Goal: Information Seeking & Learning: Learn about a topic

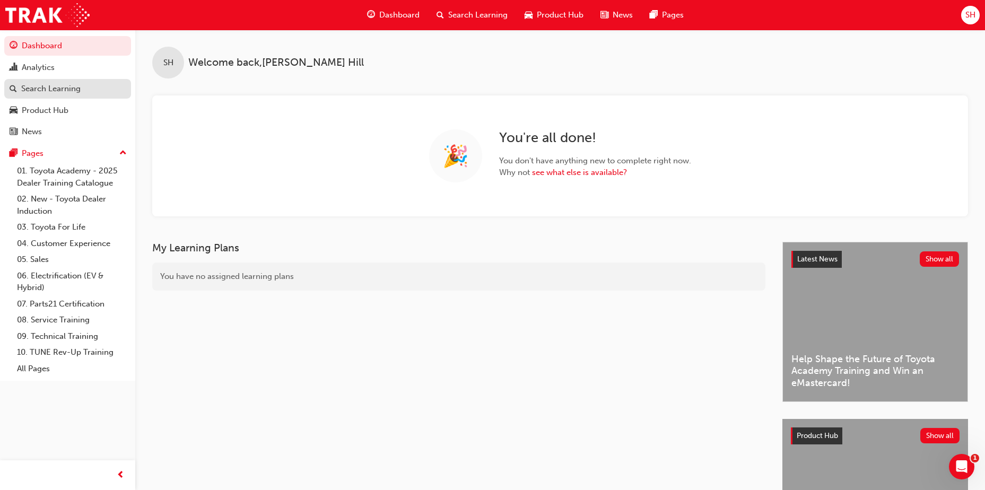
click at [48, 84] on div "Search Learning" at bounding box center [50, 89] width 59 height 12
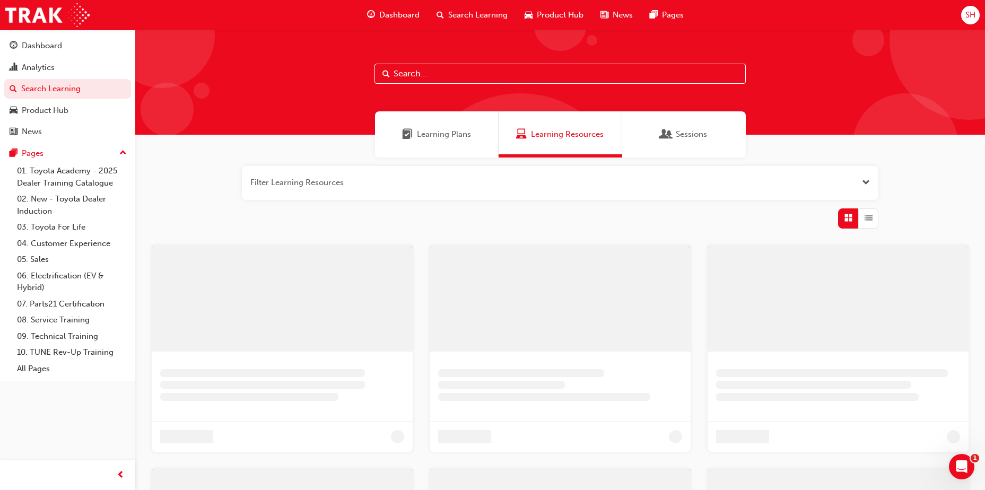
click at [402, 75] on input "text" at bounding box center [560, 74] width 371 height 20
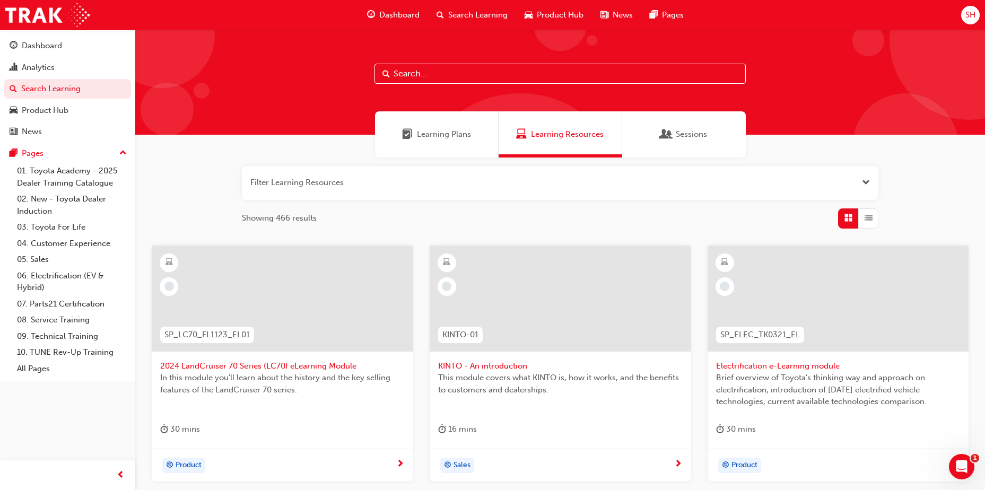
type input "e"
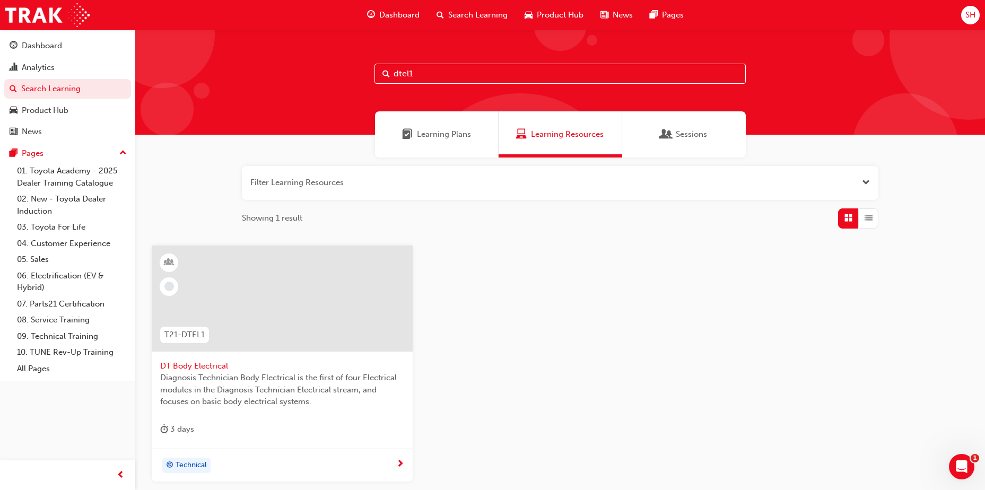
type input "dtel1"
click at [264, 307] on div at bounding box center [282, 299] width 261 height 106
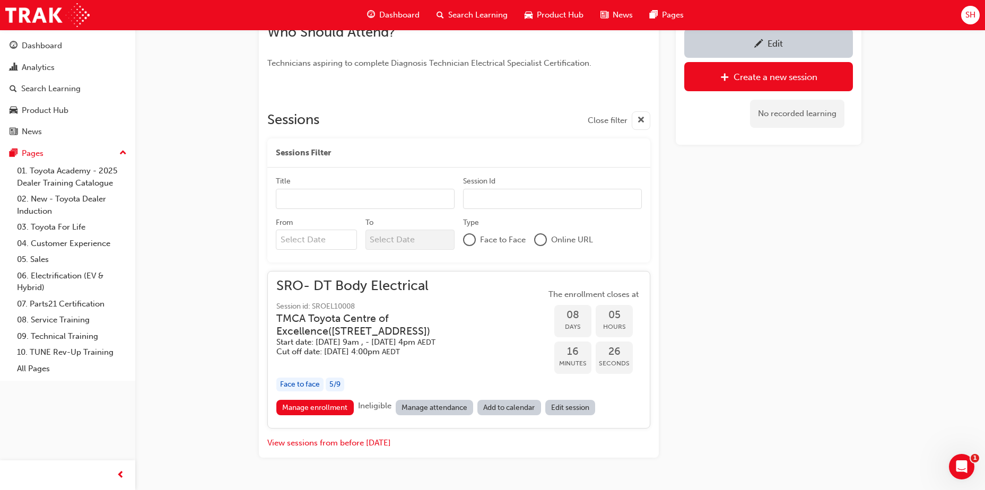
scroll to position [388, 0]
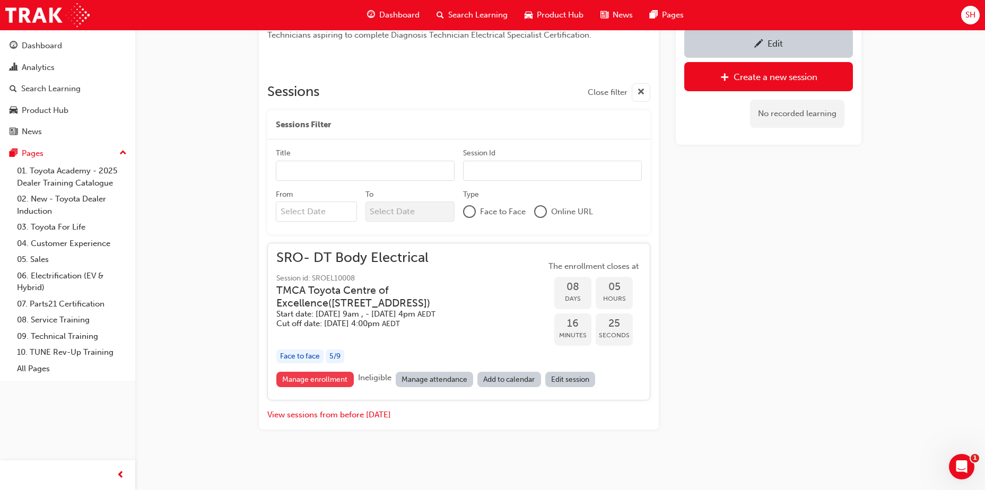
click at [343, 375] on link "Manage enrollment" at bounding box center [314, 379] width 77 height 15
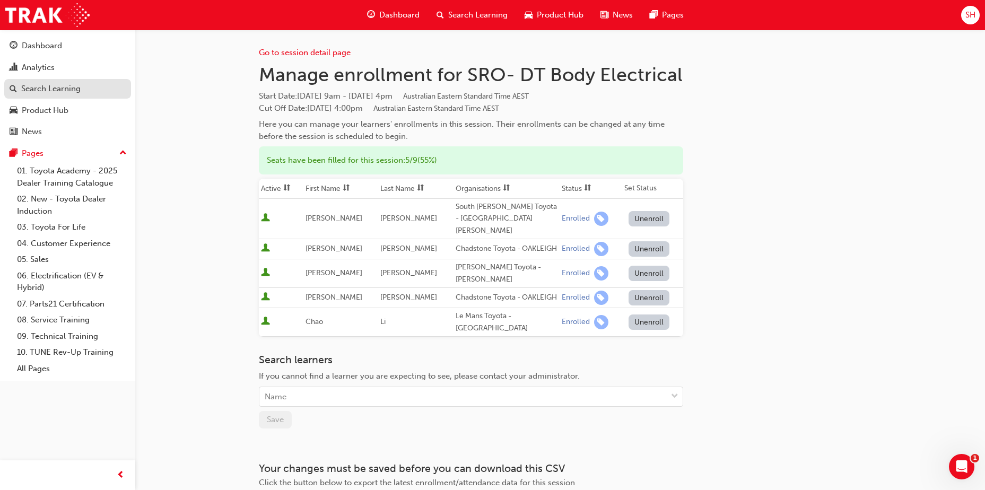
click at [34, 88] on div "Search Learning" at bounding box center [50, 89] width 59 height 12
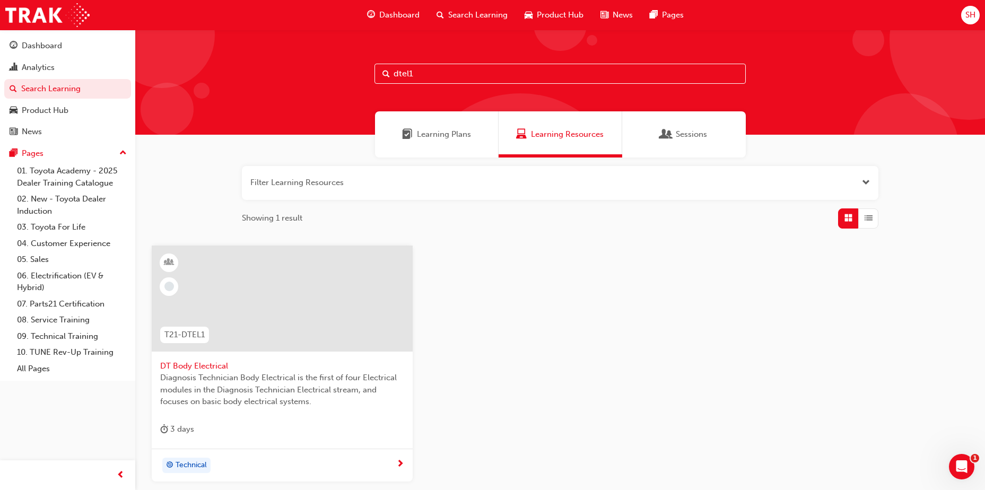
click at [455, 73] on input "dtel1" at bounding box center [560, 74] width 371 height 20
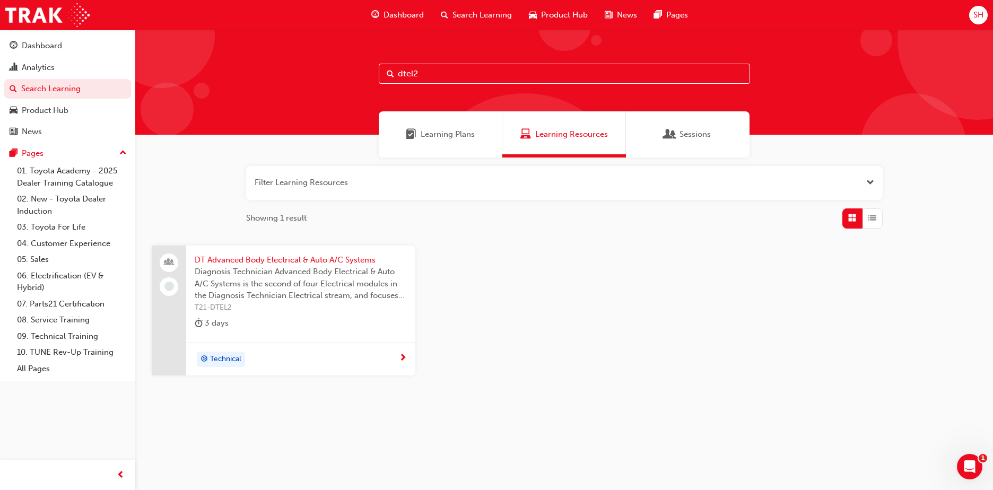
type input "dtel2"
click at [284, 277] on span "Diagnosis Technician Advanced Body Electrical & Auto A/C Systems is the second …" at bounding box center [301, 284] width 212 height 36
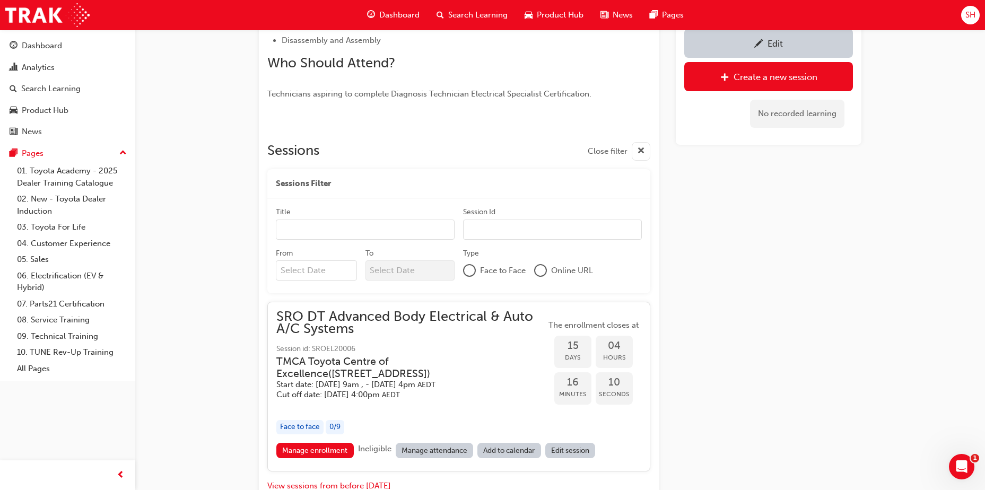
scroll to position [438, 0]
